Goal: Task Accomplishment & Management: Manage account settings

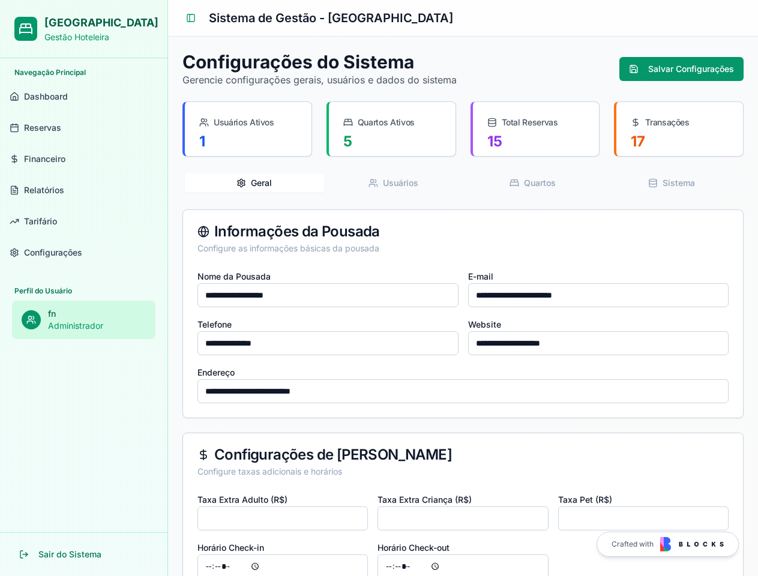
click at [379, 288] on input "**********" at bounding box center [328, 295] width 261 height 24
click at [83, 555] on button "Sair do Sistema" at bounding box center [84, 555] width 148 height 24
click at [191, 18] on button "Toggle Sidebar" at bounding box center [191, 18] width 17 height 17
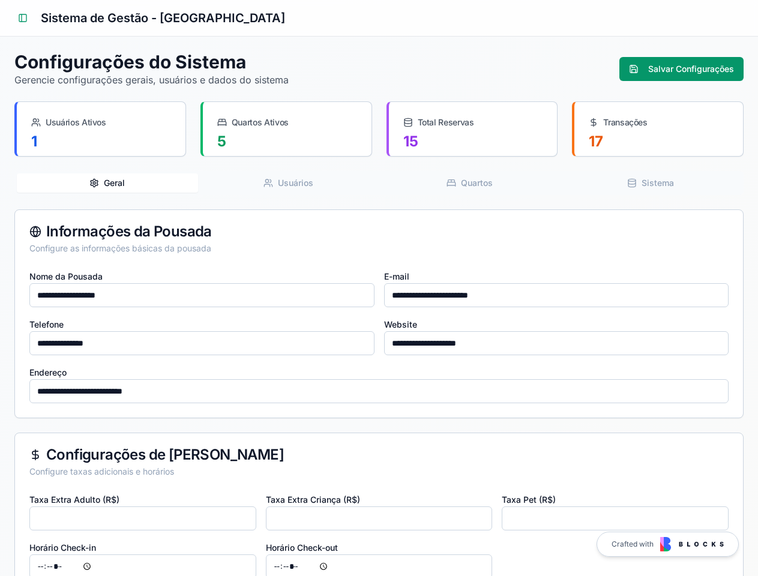
click at [682, 69] on button "Salvar Configurações" at bounding box center [682, 69] width 124 height 24
